Goal: Register for event/course

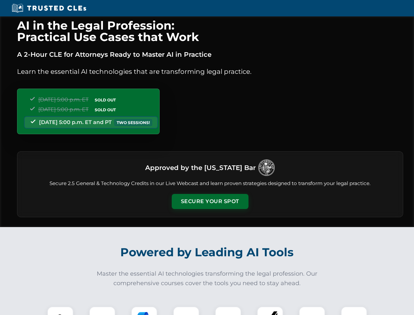
click at [210, 201] on button "Secure Your Spot" at bounding box center [210, 201] width 77 height 15
click at [60, 311] on img at bounding box center [60, 319] width 19 height 19
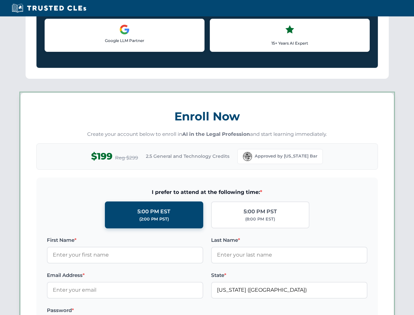
click at [144, 311] on label "Password *" at bounding box center [125, 310] width 156 height 8
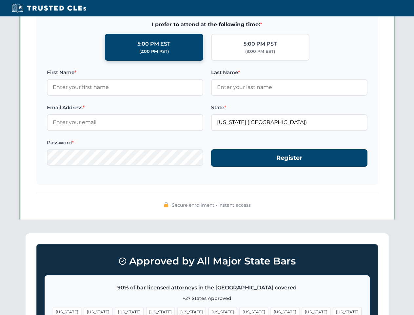
click at [302, 311] on span "[US_STATE]" at bounding box center [316, 312] width 29 height 10
